Goal: Use online tool/utility: Utilize a website feature to perform a specific function

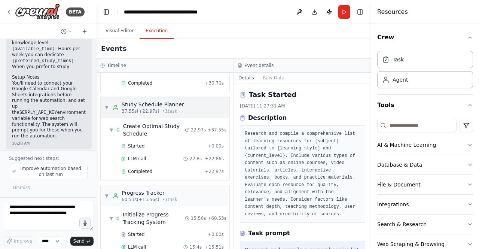
scroll to position [205, 0]
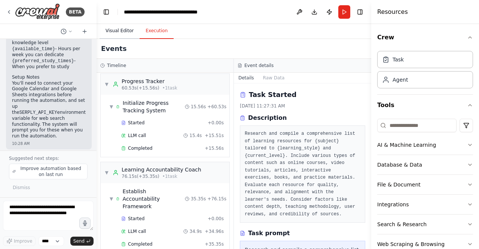
click at [109, 30] on button "Visual Editor" at bounding box center [120, 31] width 40 height 16
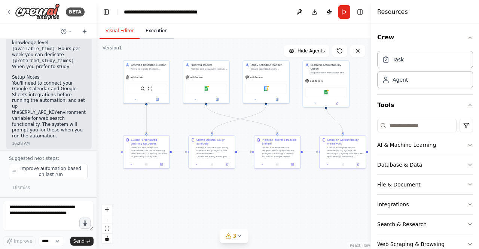
click at [150, 33] on button "Execution" at bounding box center [157, 31] width 34 height 16
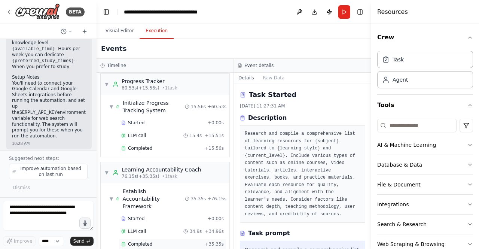
click at [148, 241] on span "Completed" at bounding box center [140, 244] width 24 height 6
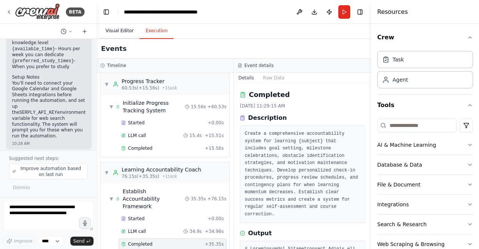
click at [116, 31] on button "Visual Editor" at bounding box center [120, 31] width 40 height 16
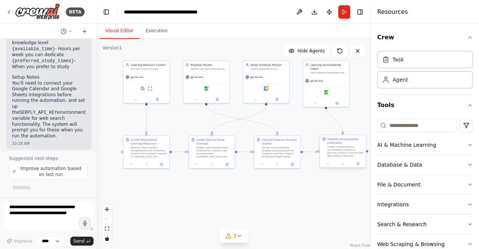
click at [359, 167] on div "Establish Accountability Framework Create a comprehensive accountability system…" at bounding box center [343, 150] width 47 height 33
click at [311, 13] on button "Download" at bounding box center [314, 11] width 12 height 13
click at [37, 15] on img at bounding box center [37, 11] width 45 height 17
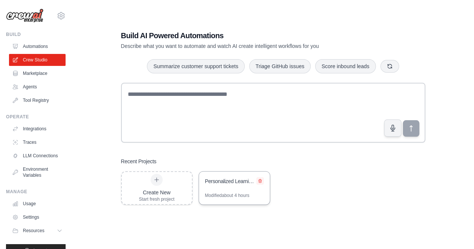
click at [262, 179] on button at bounding box center [259, 180] width 7 height 7
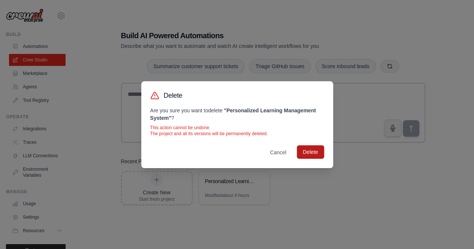
click at [306, 152] on button "Delete" at bounding box center [309, 151] width 27 height 13
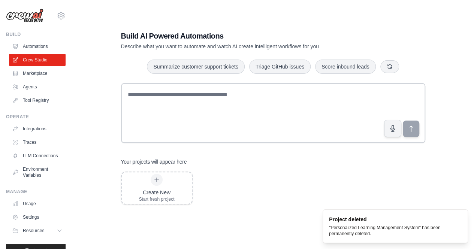
scroll to position [15, 0]
click at [39, 47] on link "Automations" at bounding box center [38, 46] width 57 height 12
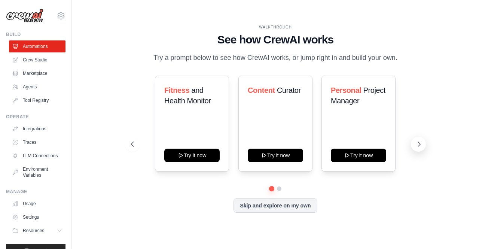
click at [420, 143] on icon at bounding box center [418, 143] width 7 height 7
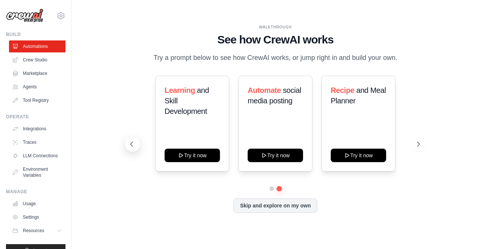
click at [134, 144] on icon at bounding box center [131, 143] width 7 height 7
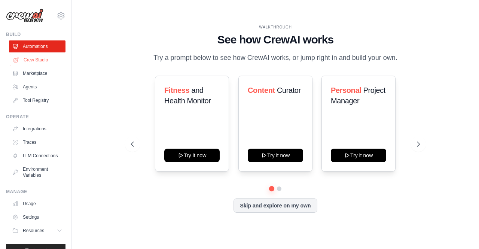
click at [27, 58] on link "Crew Studio" at bounding box center [38, 60] width 57 height 12
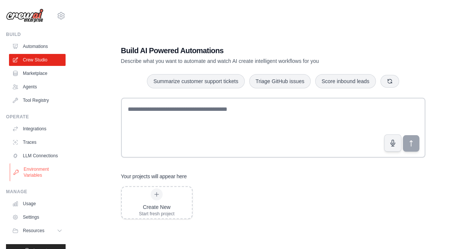
scroll to position [19, 0]
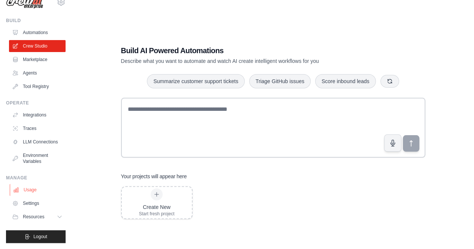
click at [39, 195] on link "Usage" at bounding box center [38, 190] width 57 height 12
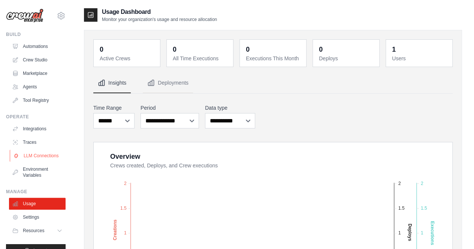
click at [33, 161] on link "LLM Connections" at bounding box center [38, 156] width 57 height 12
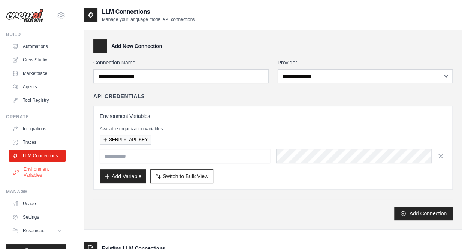
click at [33, 180] on link "Environment Variables" at bounding box center [38, 172] width 57 height 18
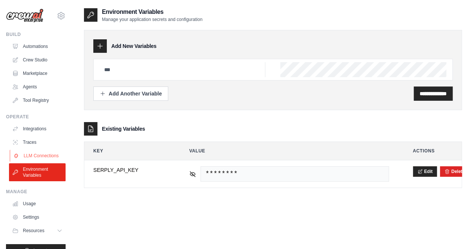
click at [34, 162] on link "LLM Connections" at bounding box center [38, 156] width 57 height 12
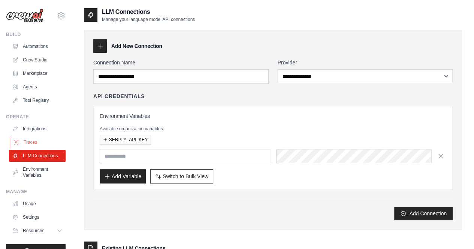
click at [32, 148] on link "Traces" at bounding box center [38, 142] width 57 height 12
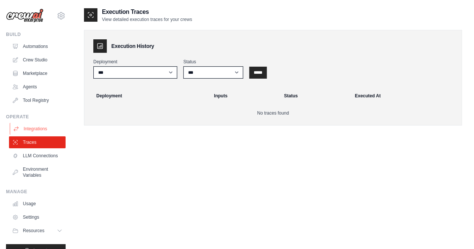
click at [33, 129] on link "Integrations" at bounding box center [38, 129] width 57 height 12
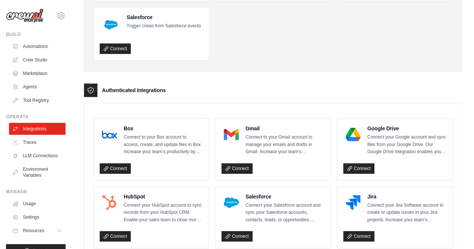
scroll to position [150, 0]
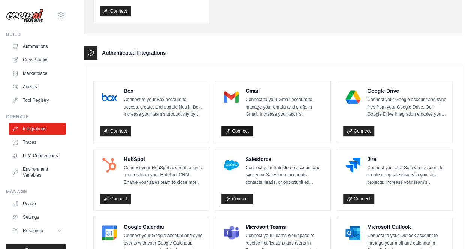
click at [234, 130] on link "Connect" at bounding box center [236, 131] width 31 height 10
click at [32, 60] on link "Crew Studio" at bounding box center [38, 60] width 57 height 12
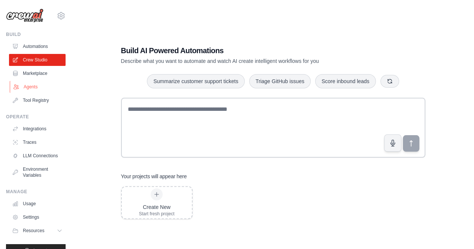
click at [30, 89] on link "Agents" at bounding box center [38, 87] width 57 height 12
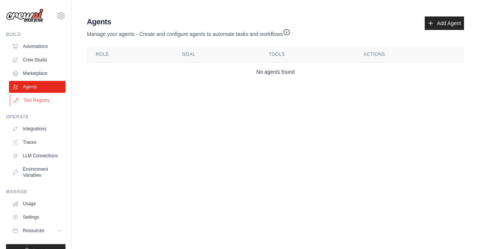
click at [33, 100] on link "Tool Registry" at bounding box center [38, 100] width 57 height 12
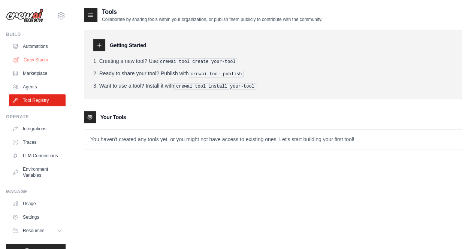
click at [34, 60] on link "Crew Studio" at bounding box center [38, 60] width 57 height 12
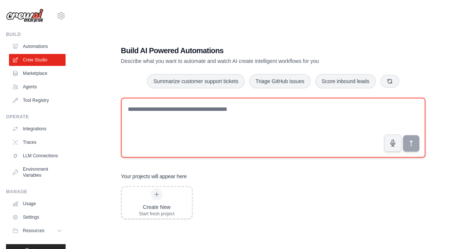
click at [206, 124] on textarea at bounding box center [273, 128] width 304 height 60
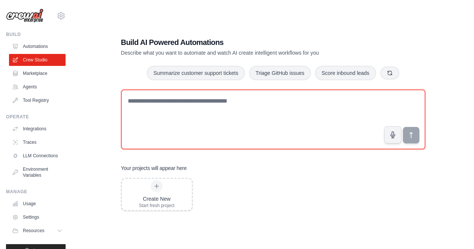
scroll to position [15, 0]
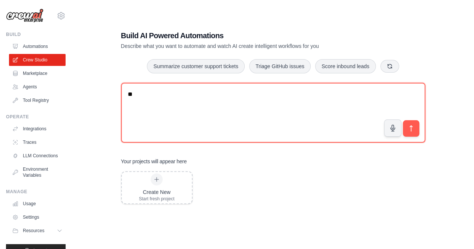
type textarea "*"
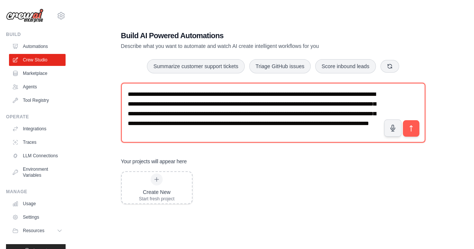
scroll to position [4, 0]
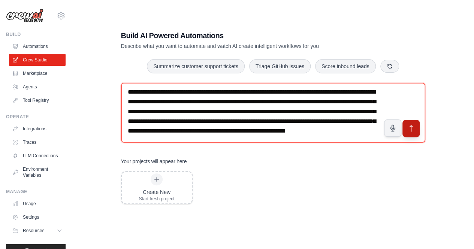
type textarea "**********"
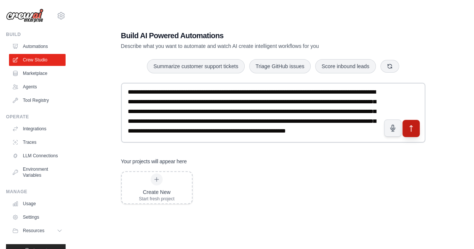
click at [412, 128] on icon "submit" at bounding box center [411, 128] width 8 height 8
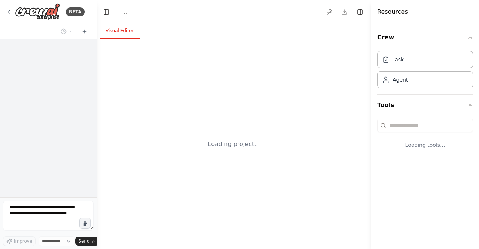
select select "****"
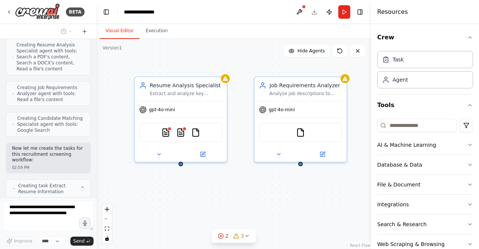
scroll to position [356, 0]
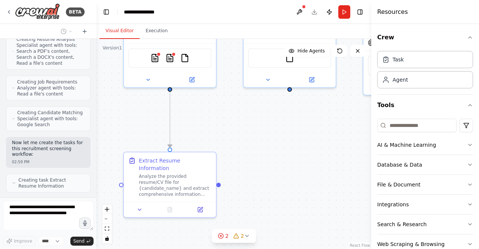
drag, startPoint x: 259, startPoint y: 204, endPoint x: 248, endPoint y: 129, distance: 75.3
click at [248, 129] on div ".deletable-edge-delete-btn { width: 20px; height: 20px; border: 0px solid #ffff…" at bounding box center [234, 144] width 275 height 210
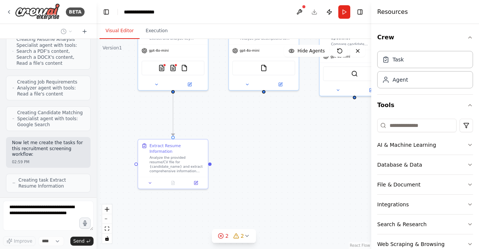
scroll to position [380, 0]
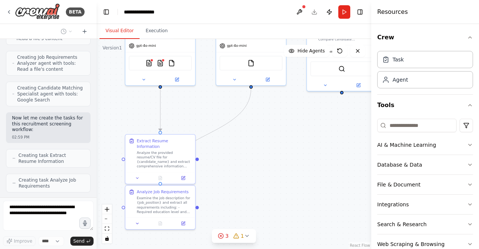
drag, startPoint x: 262, startPoint y: 162, endPoint x: 233, endPoint y: 145, distance: 33.9
click at [233, 145] on div ".deletable-edge-delete-btn { width: 20px; height: 20px; border: 0px solid #ffff…" at bounding box center [234, 144] width 275 height 210
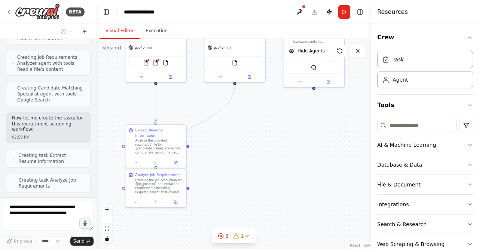
drag, startPoint x: 247, startPoint y: 171, endPoint x: 233, endPoint y: 157, distance: 19.9
click at [234, 159] on div ".deletable-edge-delete-btn { width: 20px; height: 20px; border: 0px solid #ffff…" at bounding box center [234, 144] width 275 height 210
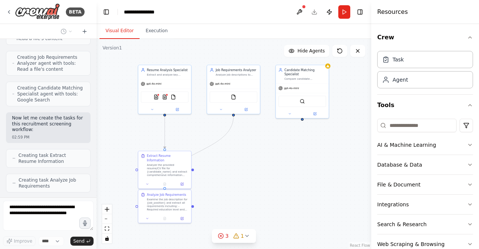
drag, startPoint x: 254, startPoint y: 157, endPoint x: 253, endPoint y: 180, distance: 22.5
click at [253, 180] on div ".deletable-edge-delete-btn { width: 20px; height: 20px; border: 0px solid #ffff…" at bounding box center [234, 144] width 275 height 210
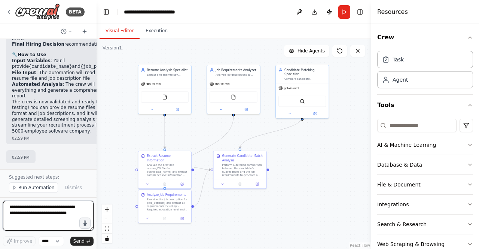
scroll to position [1211, 0]
click at [314, 12] on button "Download" at bounding box center [314, 11] width 12 height 13
click at [35, 215] on textarea at bounding box center [48, 216] width 91 height 30
type textarea "**********"
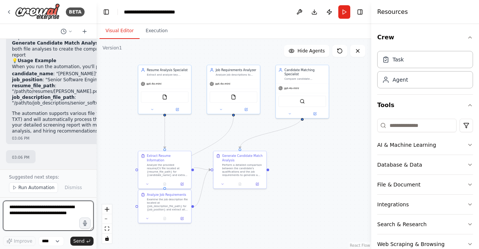
scroll to position [1654, 0]
click at [343, 14] on button "Run" at bounding box center [344, 11] width 12 height 13
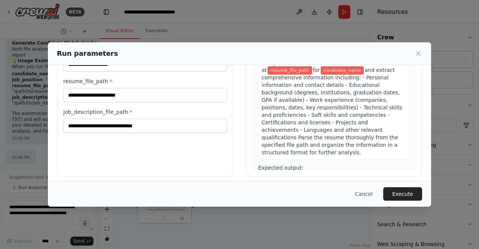
scroll to position [0, 0]
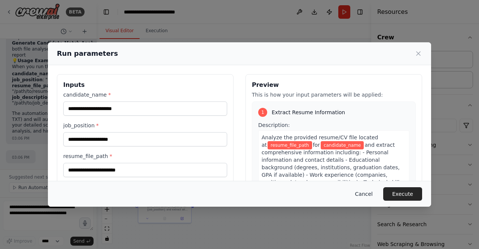
click at [366, 194] on button "Cancel" at bounding box center [364, 193] width 30 height 13
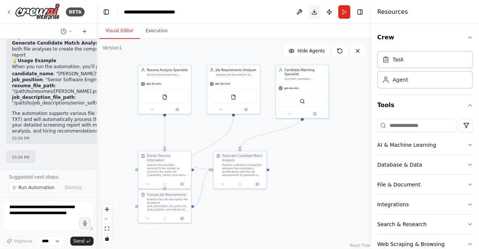
click at [314, 10] on button "Download" at bounding box center [314, 11] width 12 height 13
